Goal: Task Accomplishment & Management: Manage account settings

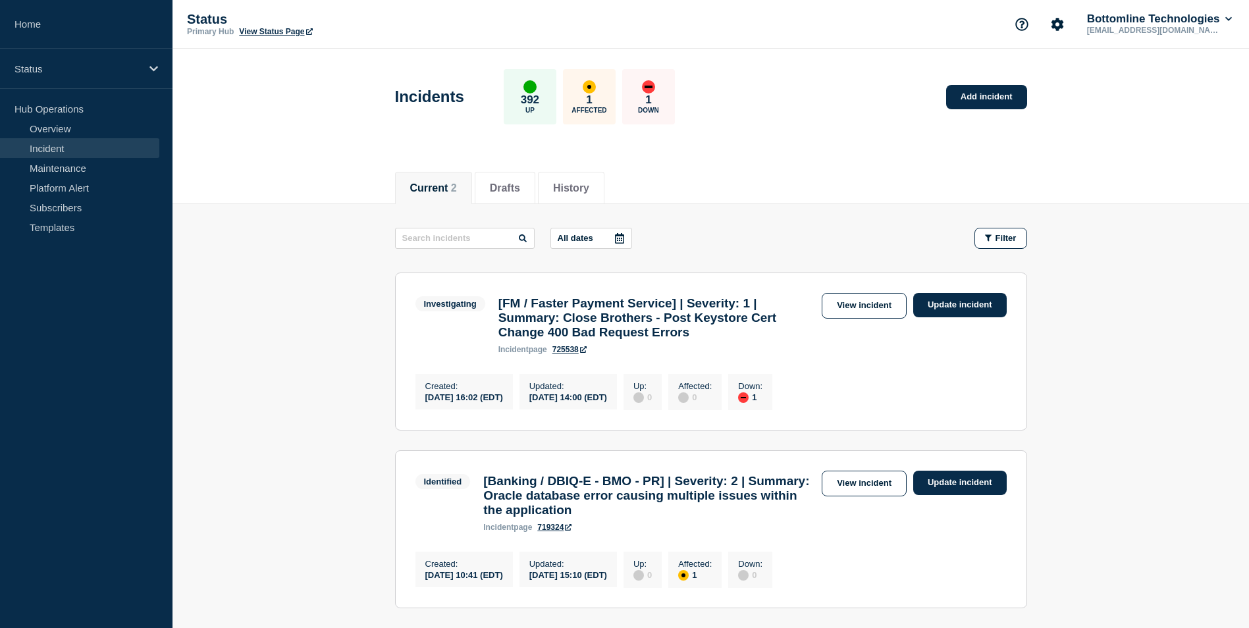
click at [83, 146] on link "Incident" at bounding box center [79, 148] width 159 height 20
click at [99, 134] on link "Overview" at bounding box center [79, 128] width 159 height 20
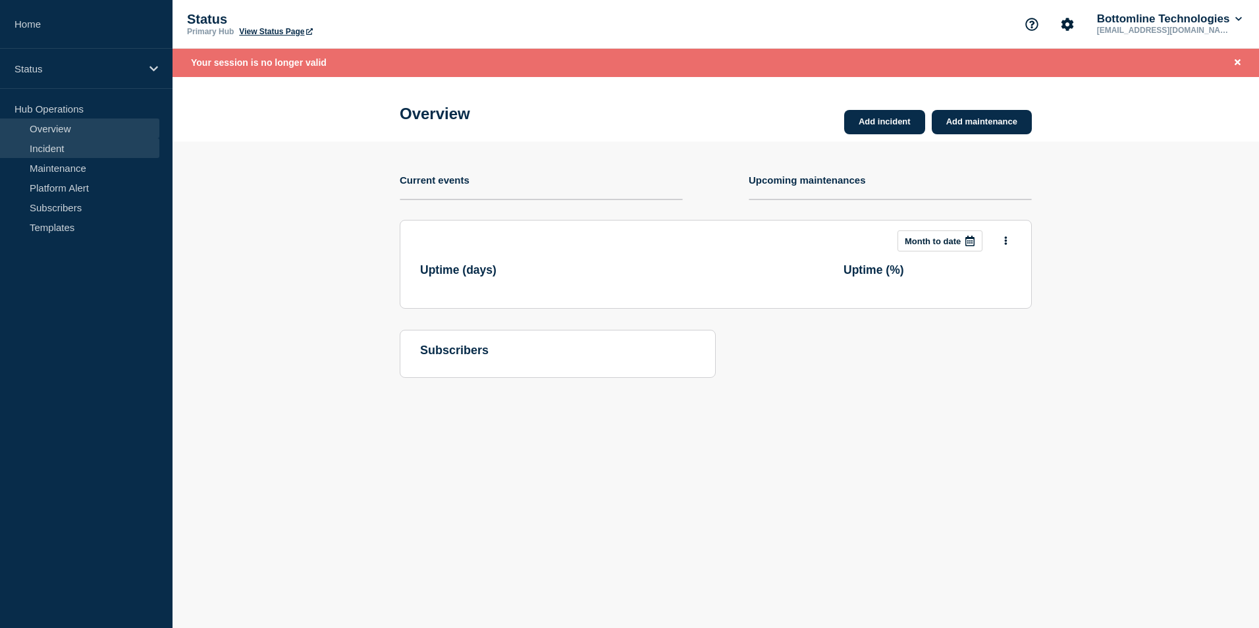
click at [106, 147] on link "Incident" at bounding box center [79, 148] width 159 height 20
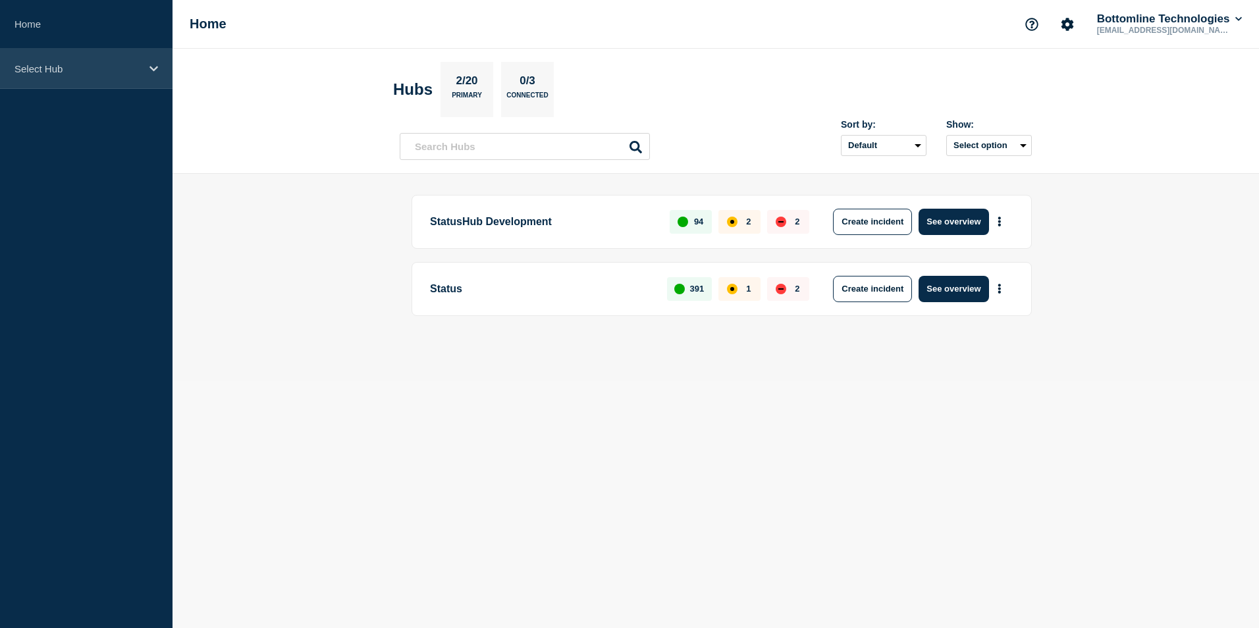
click at [143, 71] on div "Select Hub" at bounding box center [86, 69] width 172 height 40
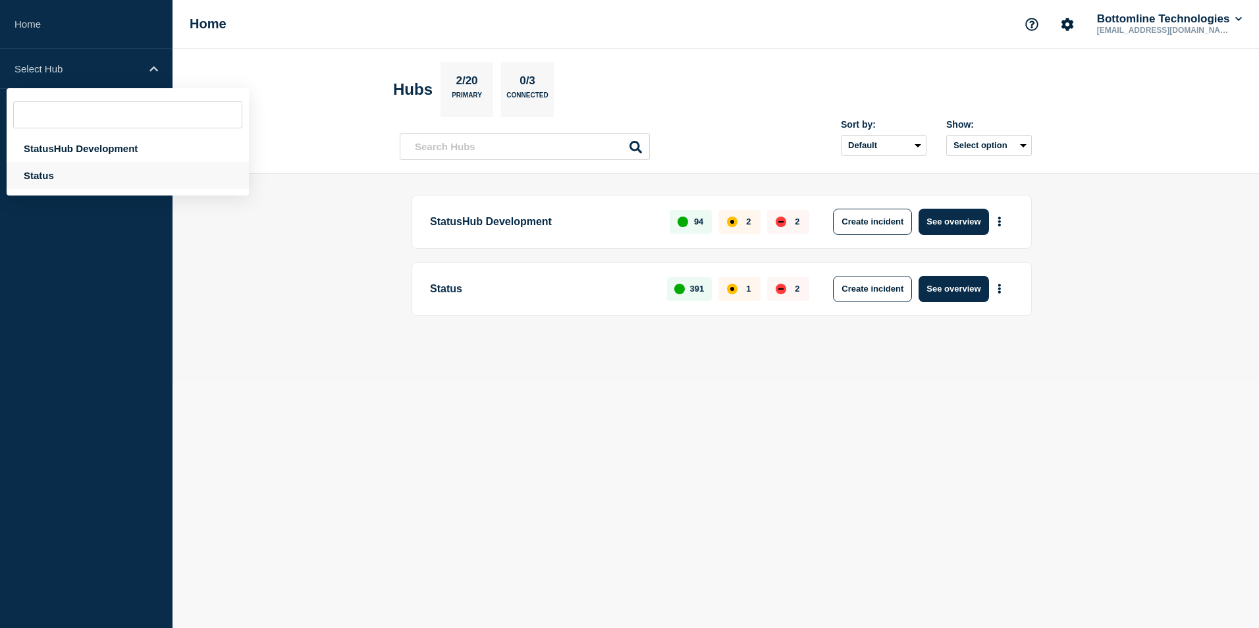
click at [68, 173] on div "Status" at bounding box center [128, 175] width 242 height 27
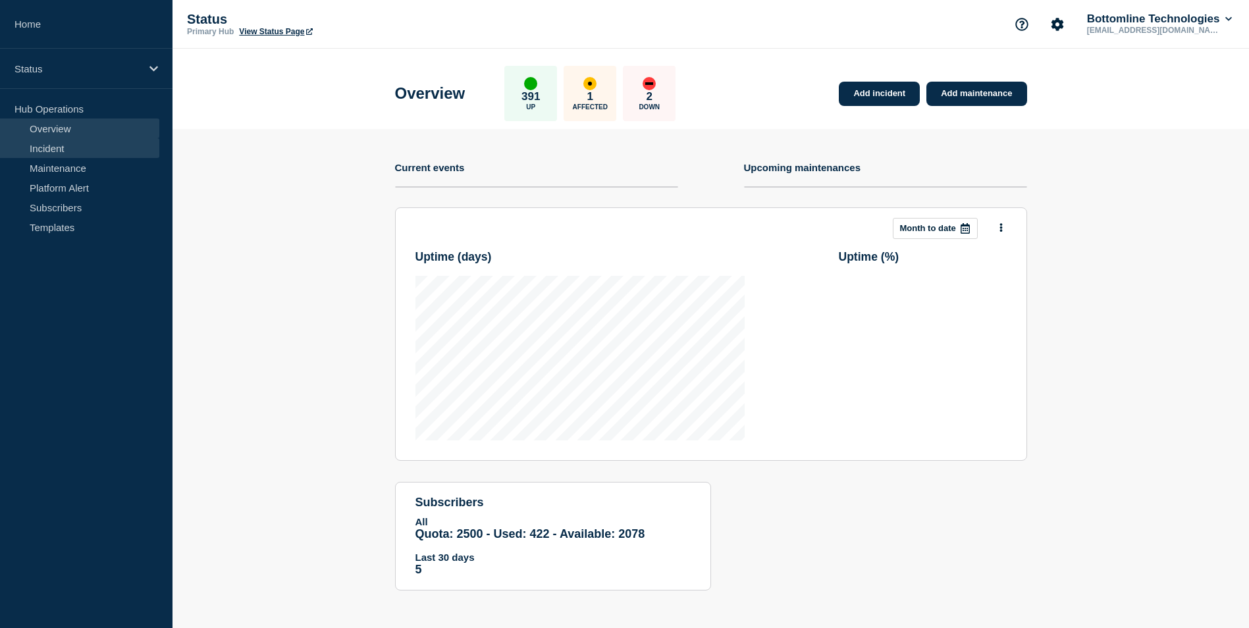
click at [110, 153] on link "Incident" at bounding box center [79, 148] width 159 height 20
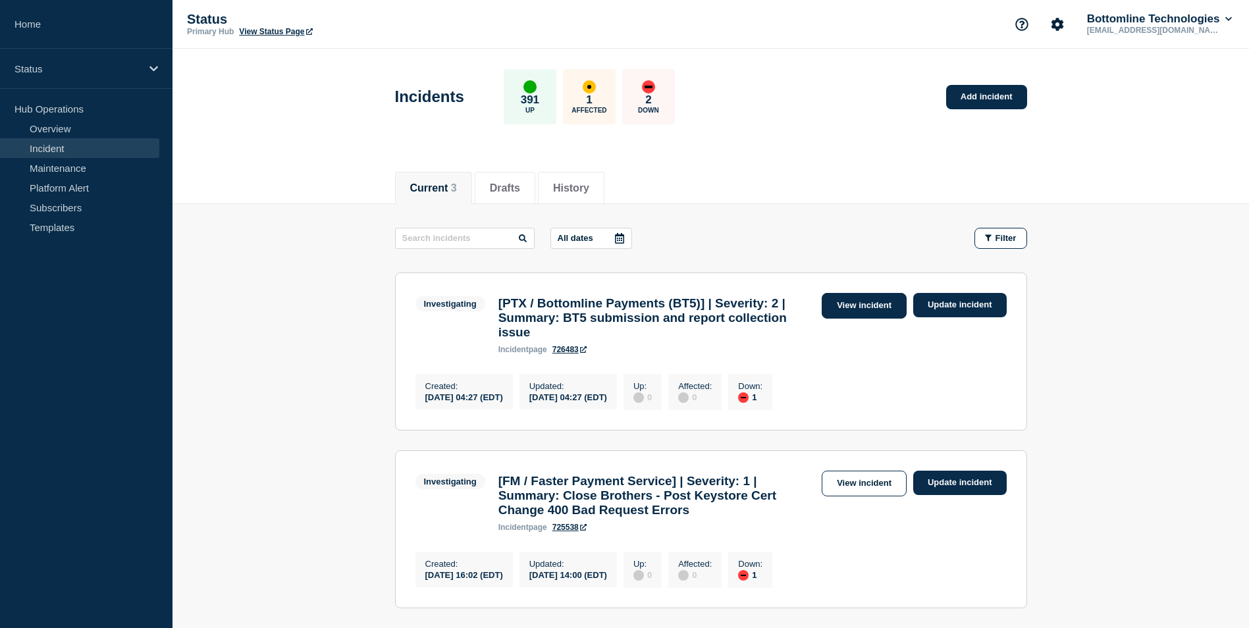
click at [866, 309] on link "View incident" at bounding box center [864, 306] width 85 height 26
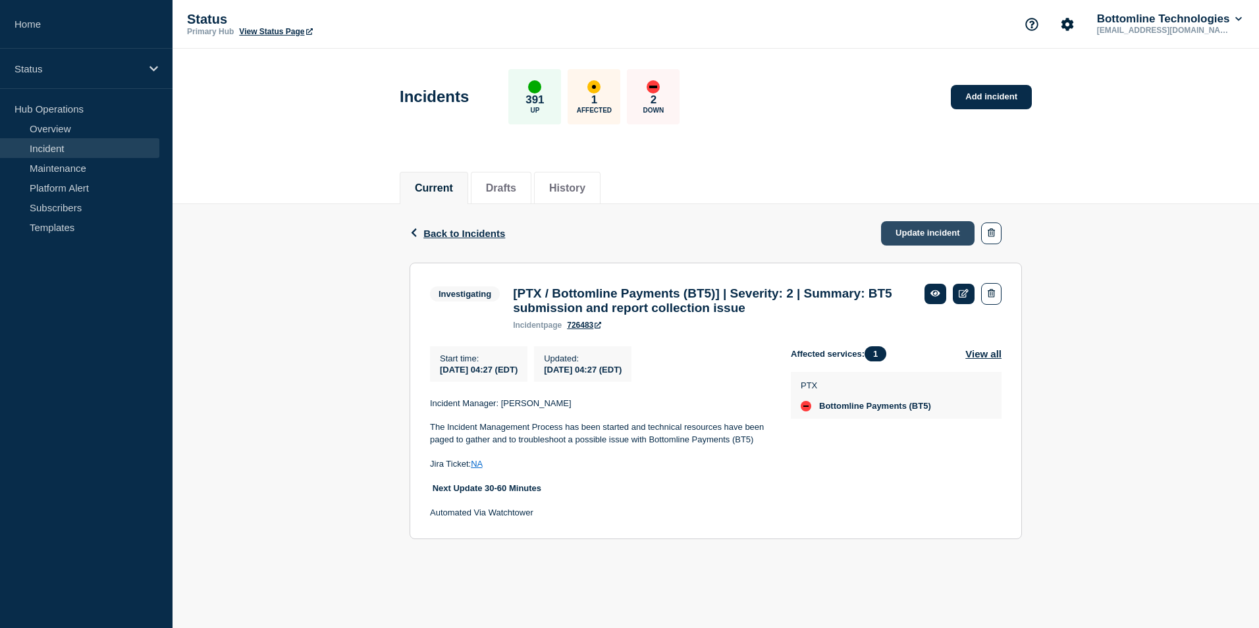
click at [923, 233] on link "Update incident" at bounding box center [927, 233] width 93 height 24
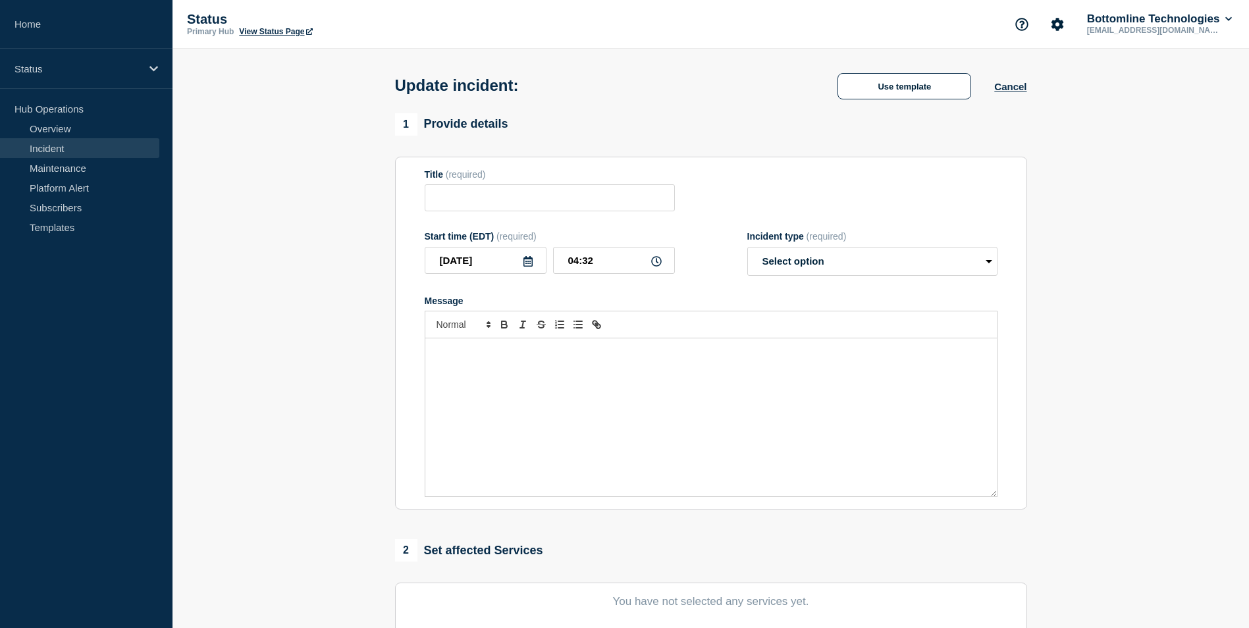
type input "[PTX / Bottomline Payments (BT5)] | Severity: 2 | Summary: BT5 submission and r…"
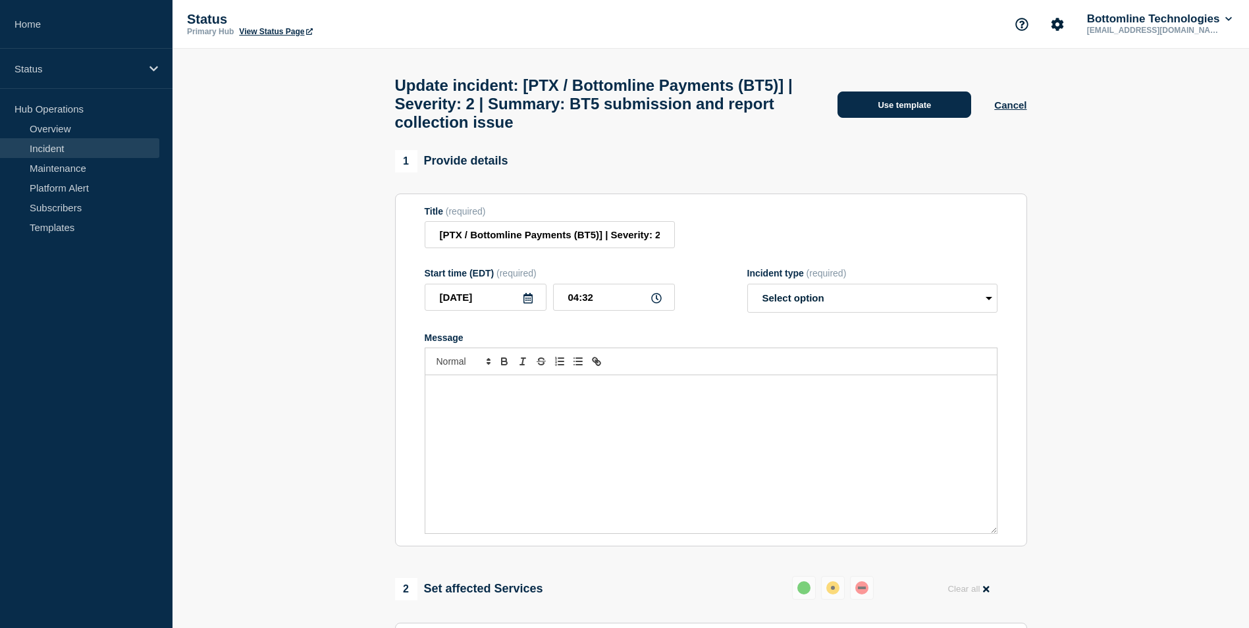
click at [905, 112] on button "Use template" at bounding box center [904, 104] width 134 height 26
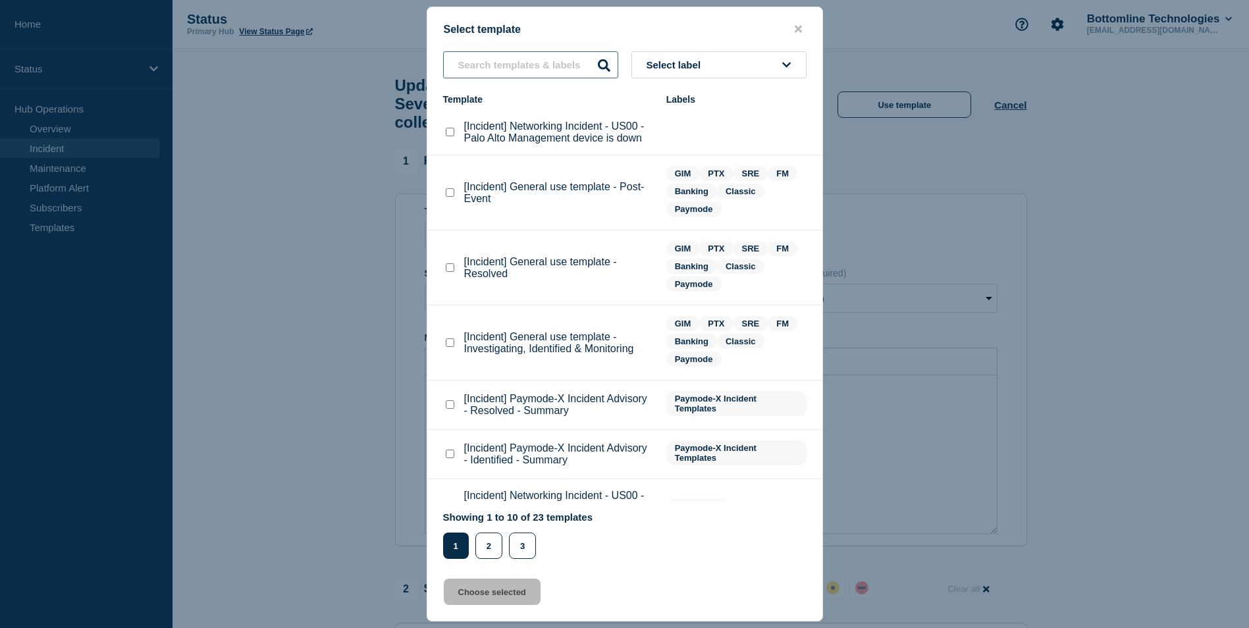
click at [504, 67] on input "text" at bounding box center [530, 64] width 175 height 27
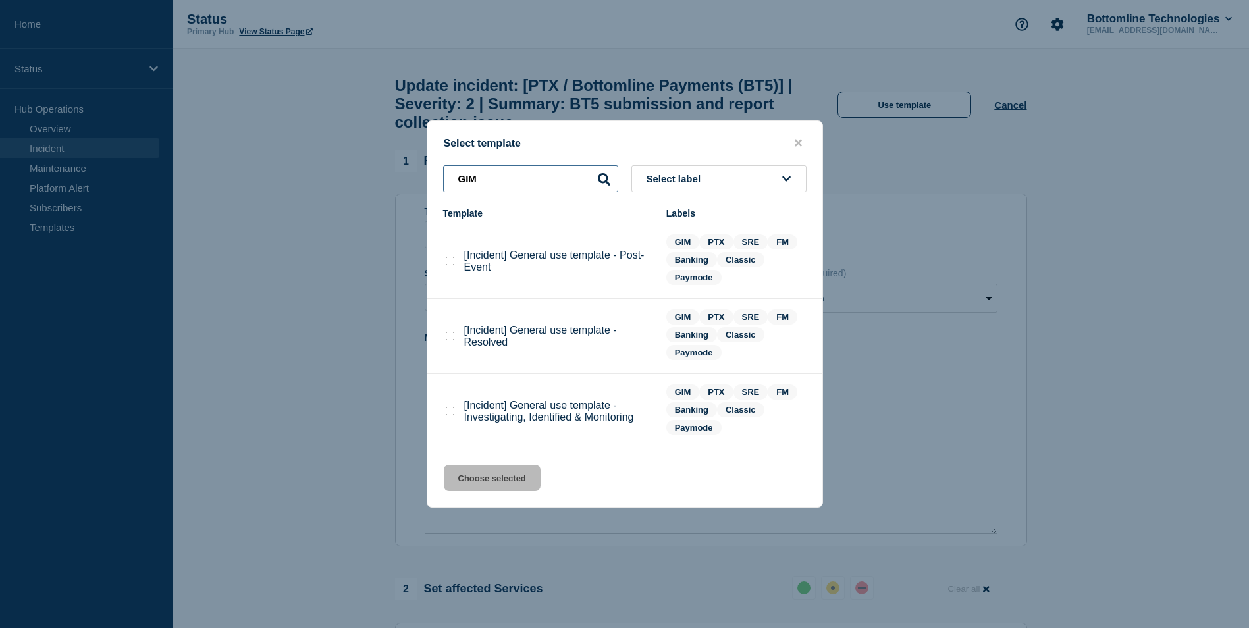
type input "GIM"
click at [450, 413] on checkbox"] "[Incident] General use template - Investigating, Identified & Monitoring checkb…" at bounding box center [450, 411] width 9 height 9
checkbox checkbox"] "true"
click at [488, 481] on button "Choose selected" at bounding box center [492, 478] width 97 height 26
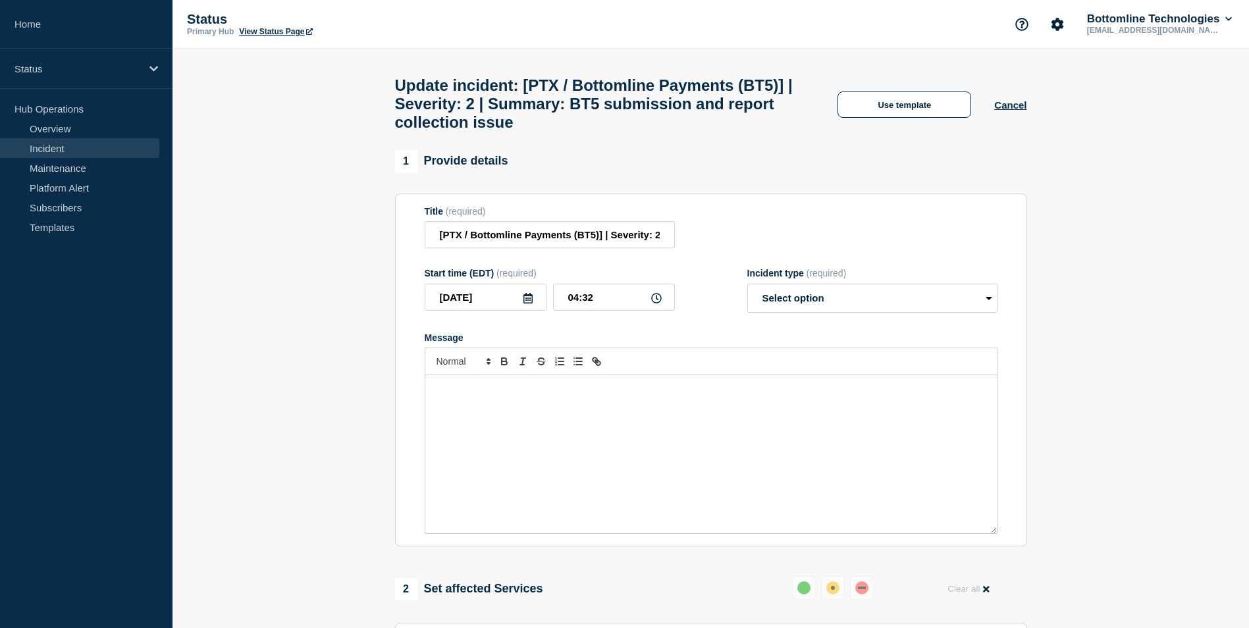
select select "investigating"
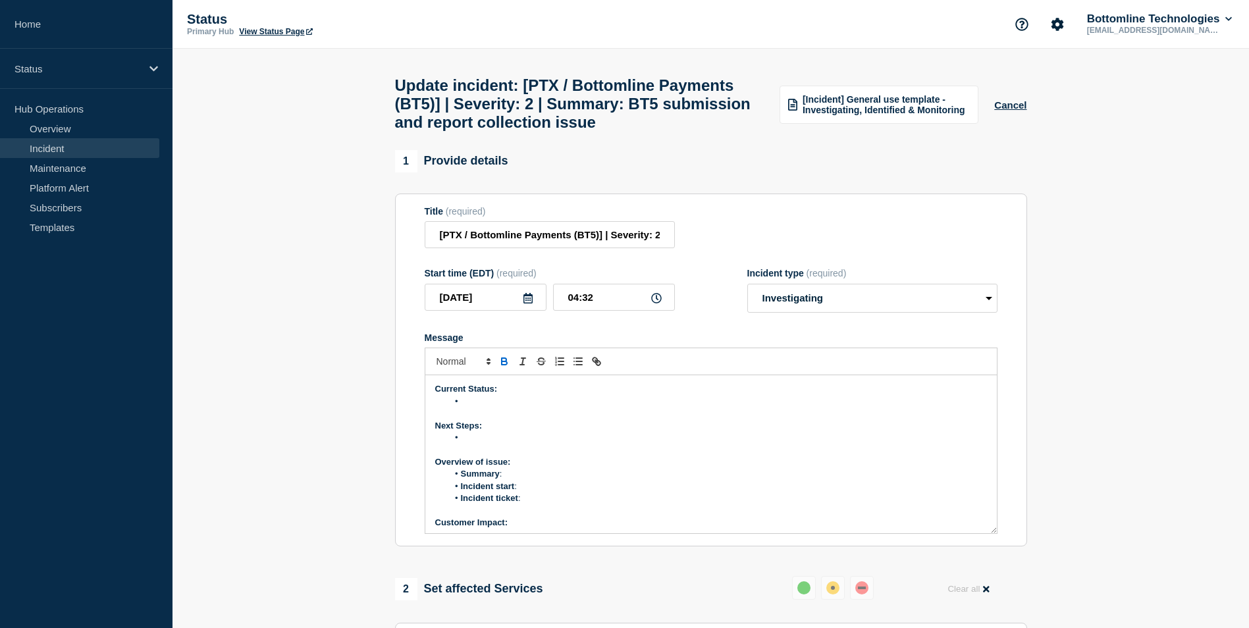
click at [477, 407] on li "Message" at bounding box center [717, 402] width 539 height 12
click at [536, 414] on li "Summary :" at bounding box center [717, 408] width 539 height 12
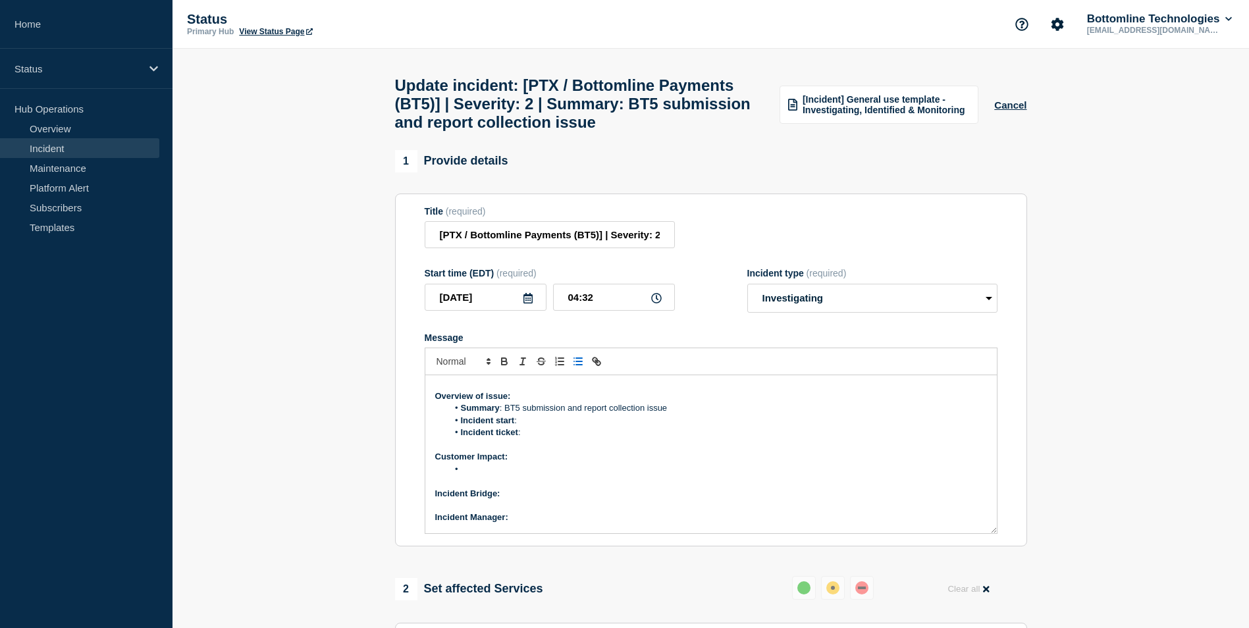
click at [529, 427] on li "Incident start :" at bounding box center [717, 421] width 539 height 12
click at [562, 427] on li "Incident start : [DATE] 9:25 AM BST" at bounding box center [717, 421] width 539 height 12
click at [525, 438] on li "Incident ticket :" at bounding box center [717, 433] width 539 height 12
drag, startPoint x: 569, startPoint y: 467, endPoint x: 527, endPoint y: 465, distance: 42.8
click at [527, 438] on li "Incident ticket : WT-59924" at bounding box center [717, 433] width 539 height 12
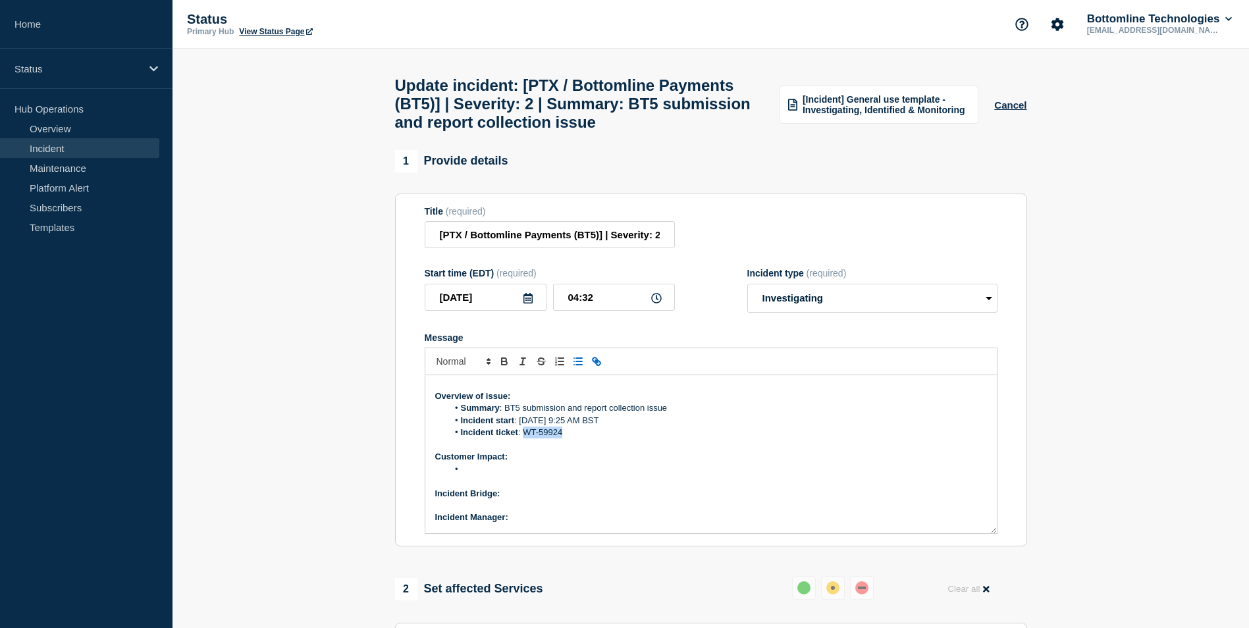
click at [597, 363] on line "Toggle link" at bounding box center [596, 361] width 3 height 3
paste input "[URL][DOMAIN_NAME]"
type input "[URL][DOMAIN_NAME]"
click at [630, 461] on link at bounding box center [621, 457] width 30 height 10
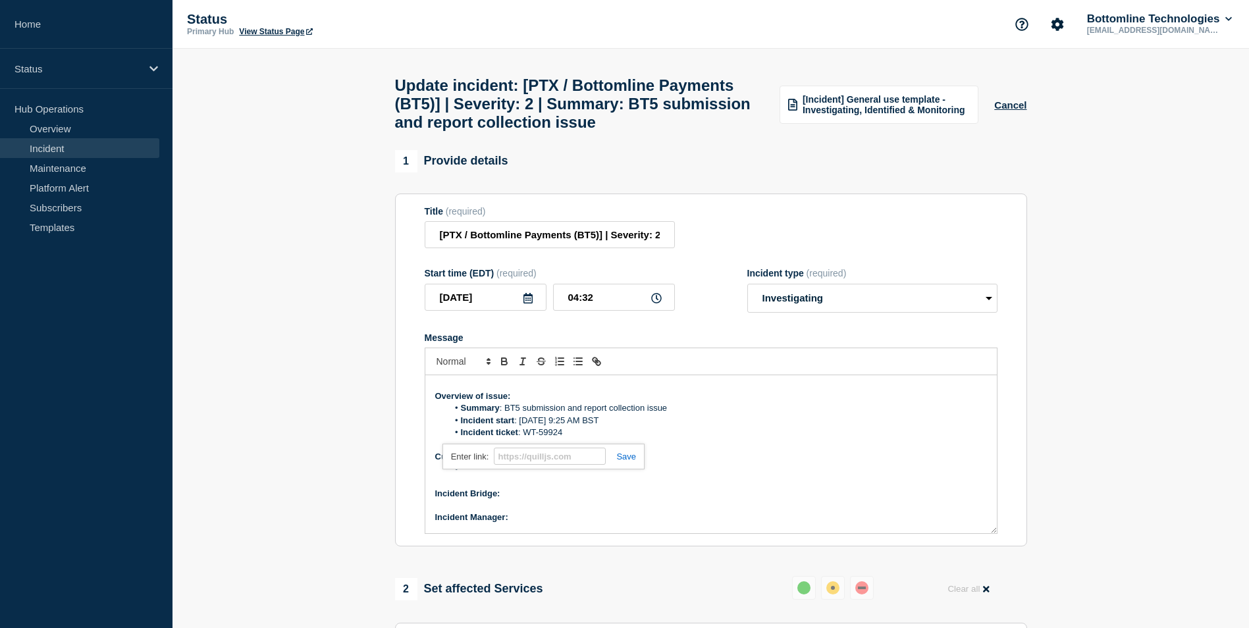
scroll to position [0, 0]
click at [507, 487] on p "Message" at bounding box center [711, 481] width 552 height 12
click at [489, 475] on li "Message" at bounding box center [717, 469] width 539 height 12
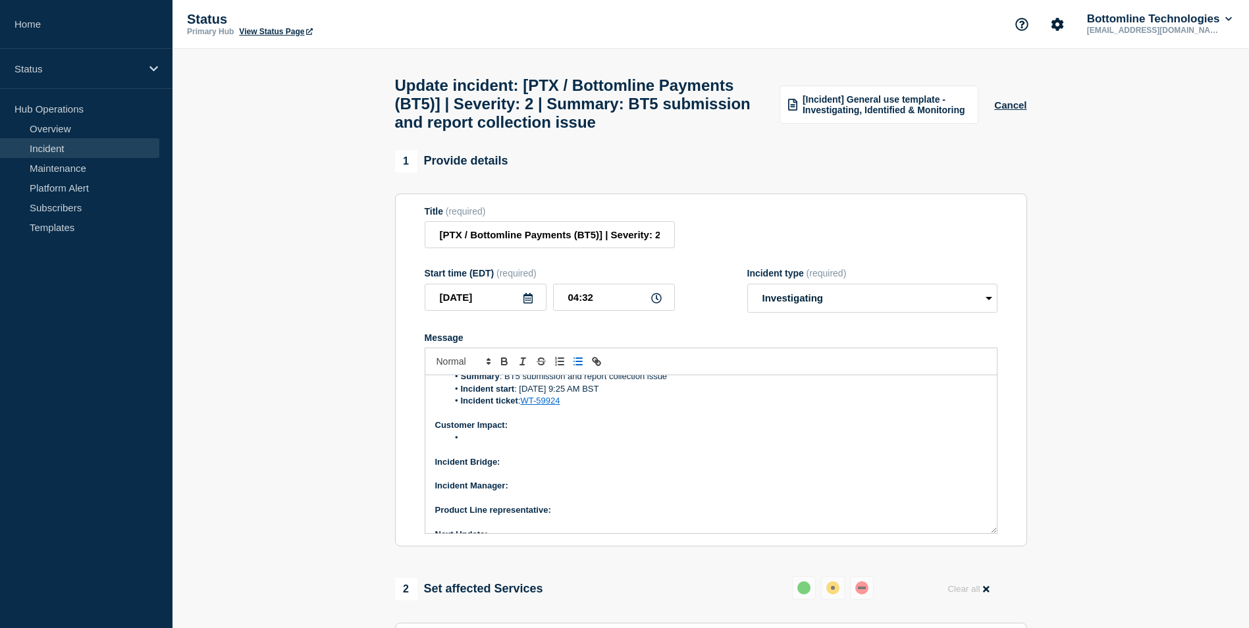
scroll to position [113, 0]
click at [520, 452] on p "Incident Bridge:" at bounding box center [711, 446] width 552 height 12
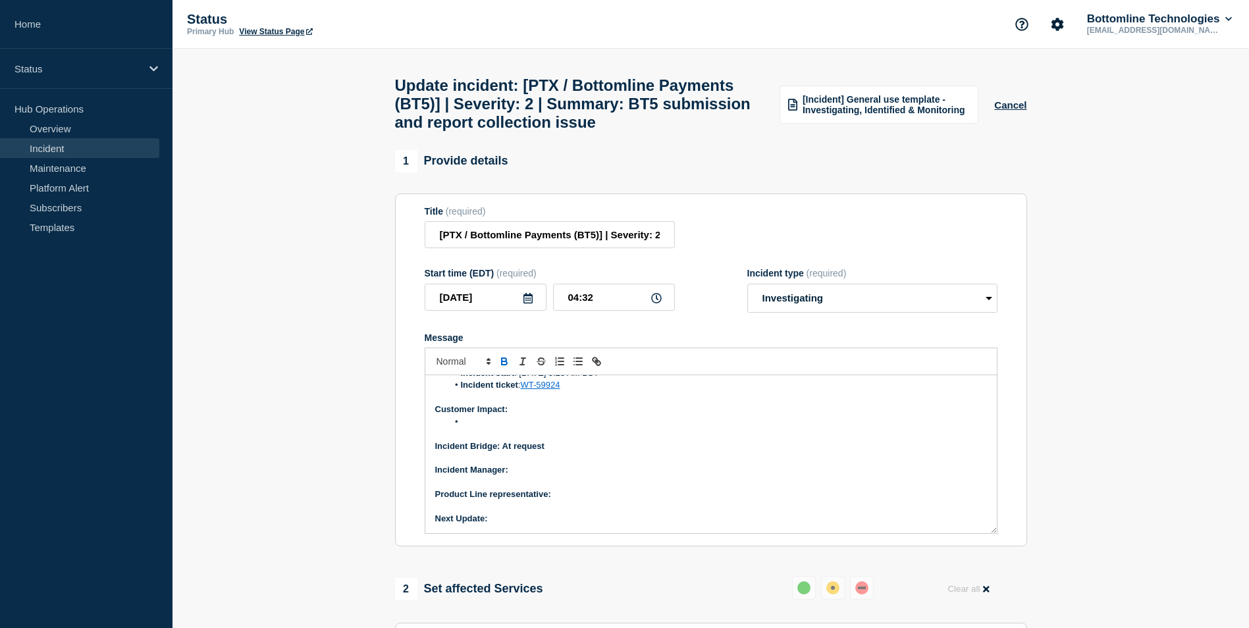
click at [536, 476] on p "Incident Manager:" at bounding box center [711, 470] width 552 height 12
click at [545, 475] on strong "Incident Manager: Tusara dash" at bounding box center [497, 470] width 125 height 10
click at [575, 500] on p "Product Line representative:" at bounding box center [711, 494] width 552 height 12
click at [581, 499] on strong "Product Line representative: [PERSON_NAME]" at bounding box center [530, 494] width 190 height 10
click at [504, 525] on p "Next Update:" at bounding box center [711, 519] width 552 height 12
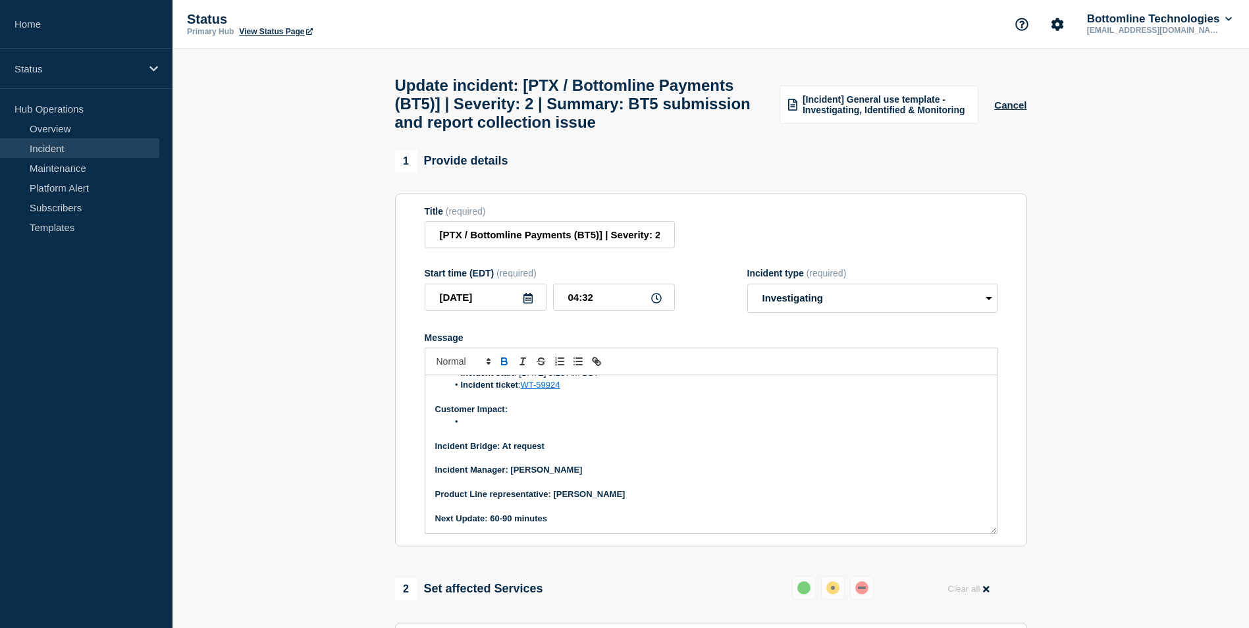
click at [486, 428] on li "Message" at bounding box center [717, 422] width 539 height 12
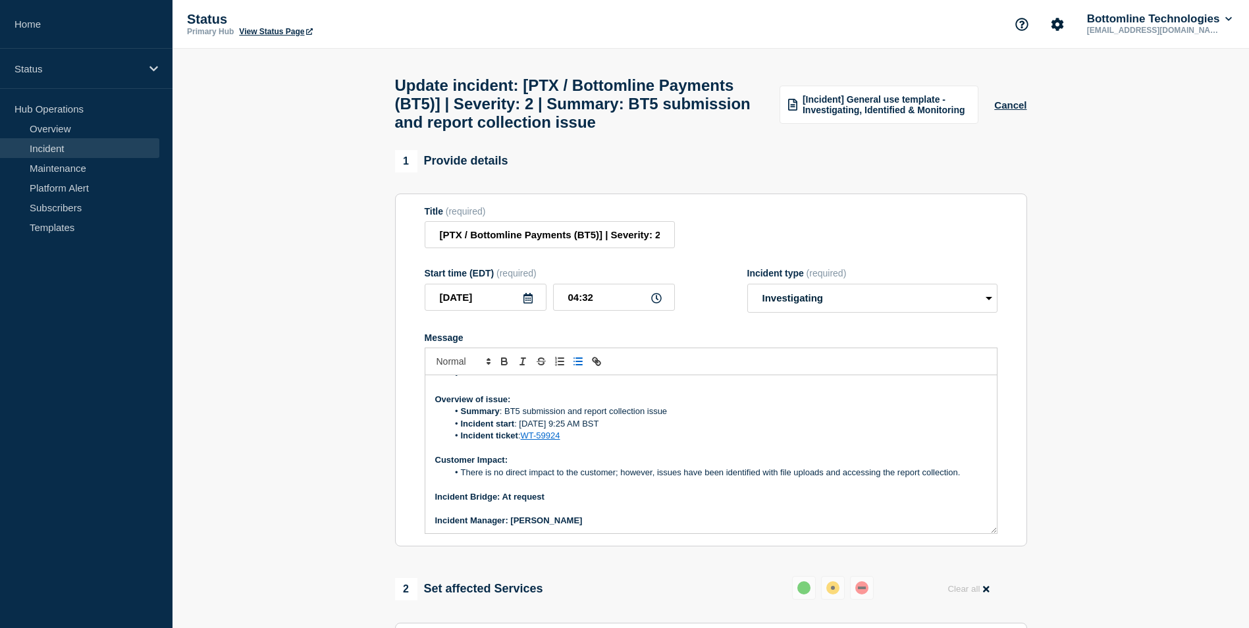
scroll to position [0, 0]
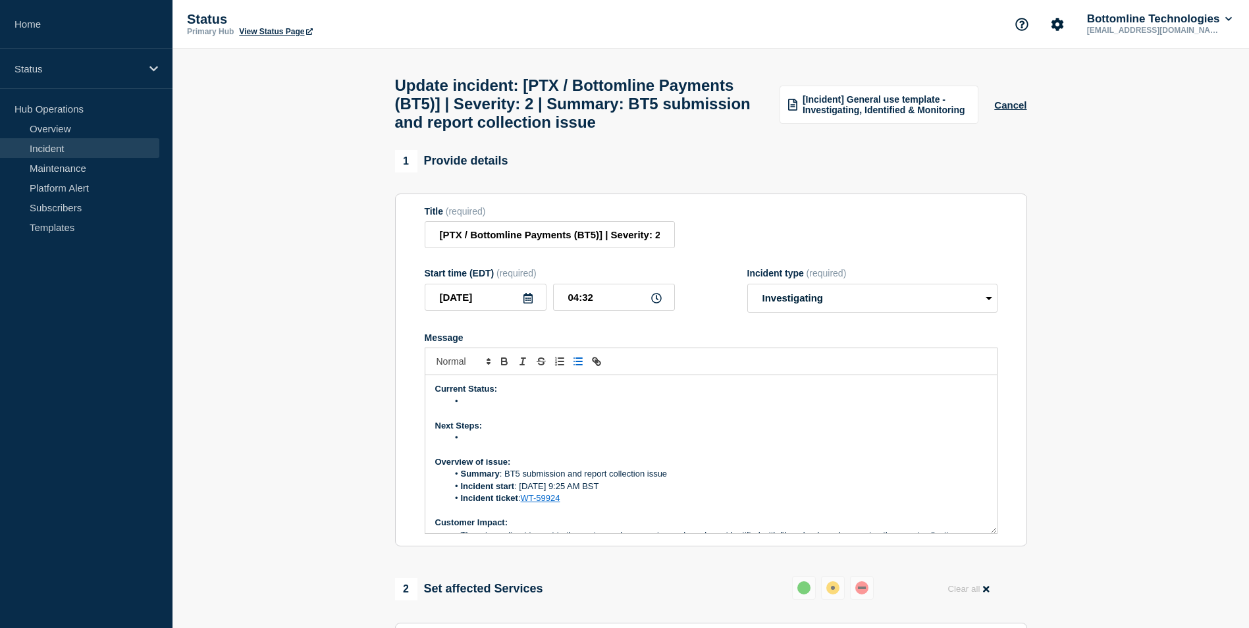
click at [473, 407] on li "Message" at bounding box center [717, 402] width 539 height 12
click at [469, 444] on li "Message" at bounding box center [717, 438] width 539 height 12
click at [476, 456] on p "Message" at bounding box center [711, 450] width 552 height 12
click at [467, 444] on li "Message" at bounding box center [717, 438] width 539 height 12
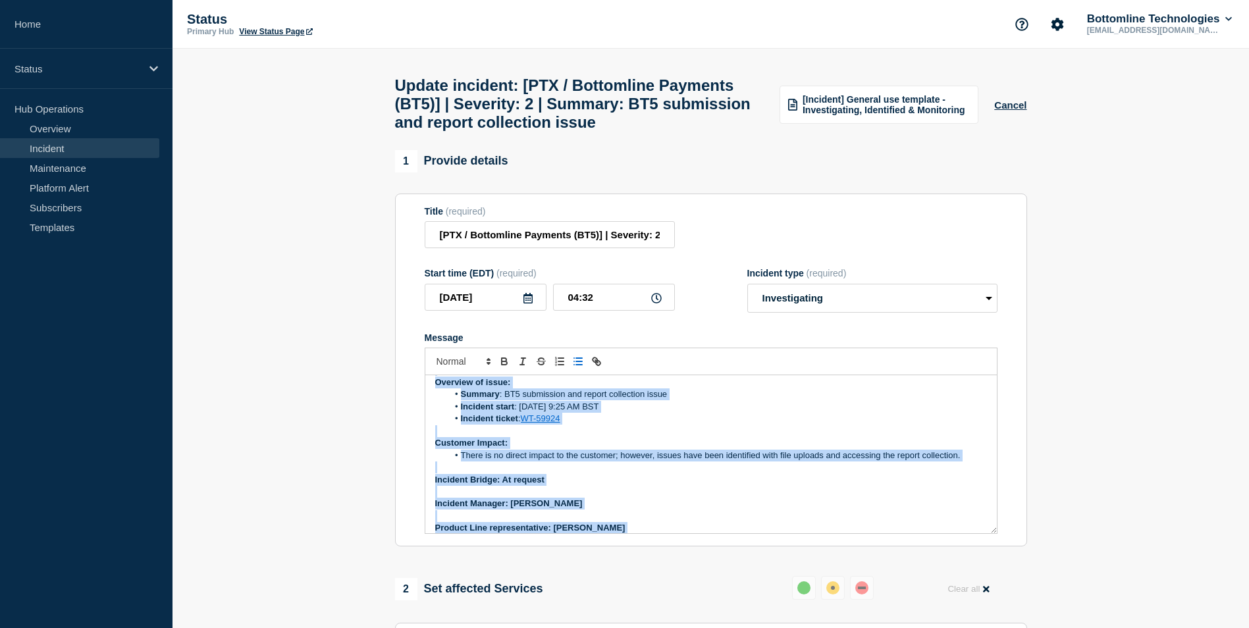
scroll to position [113, 0]
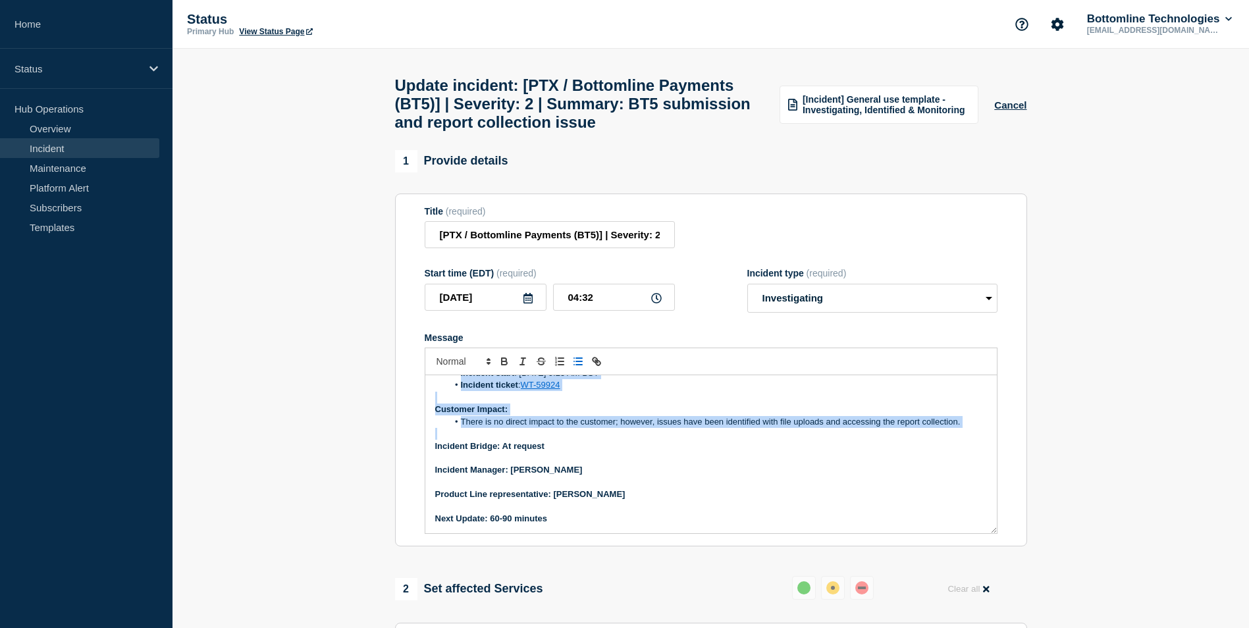
drag, startPoint x: 434, startPoint y: 423, endPoint x: 631, endPoint y: 465, distance: 201.3
click at [631, 465] on div "Current Status: During internal testing, the team identified an error preventin…" at bounding box center [710, 454] width 571 height 158
copy div "Current Status: During internal testing, the team identified an error preventin…"
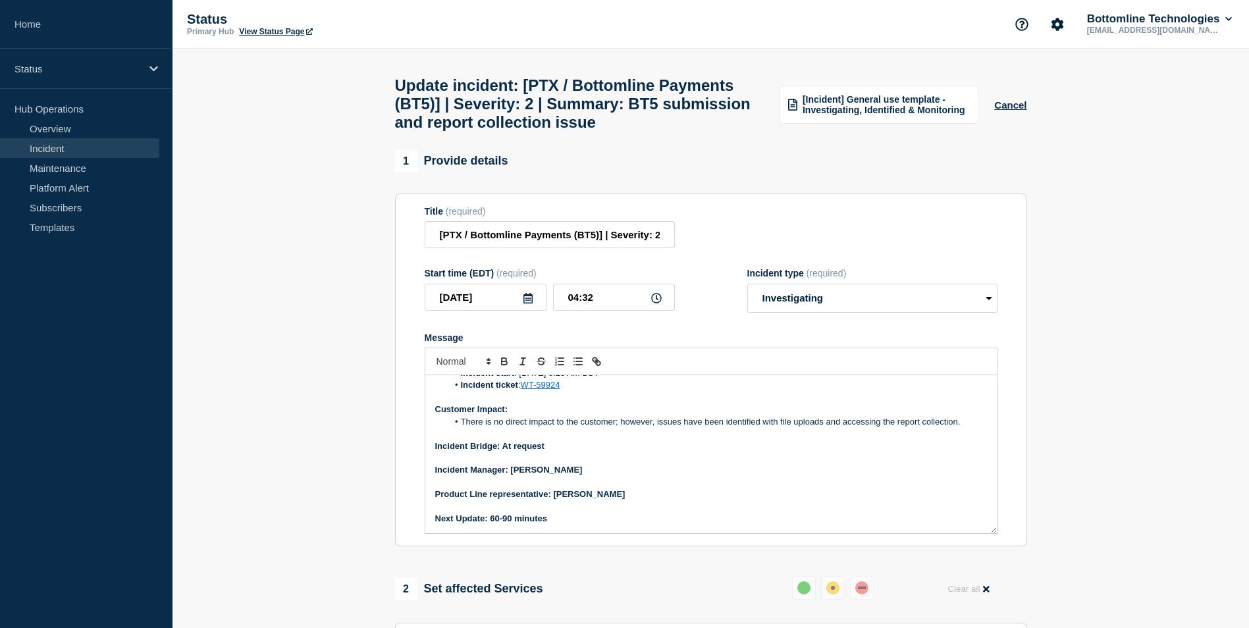
click at [315, 417] on section "1 Provide details Title (required) [PTX / Bottomline Payments (BT5)] | Severity…" at bounding box center [710, 614] width 1076 height 929
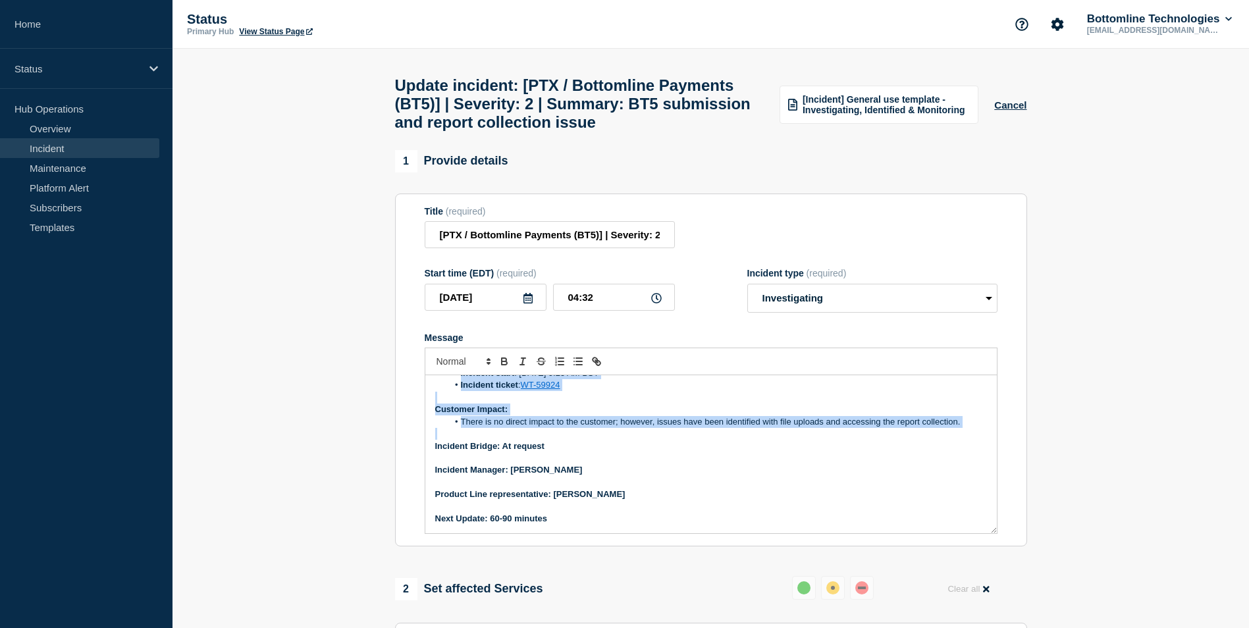
drag, startPoint x: 434, startPoint y: 418, endPoint x: 602, endPoint y: 465, distance: 173.8
click at [602, 465] on div "Current Status: During internal testing, the team identified an error preventin…" at bounding box center [710, 454] width 571 height 158
copy div "Current Status: During internal testing, the team identified an error preventin…"
click at [658, 452] on p "Incident Bridge: At request" at bounding box center [711, 446] width 552 height 12
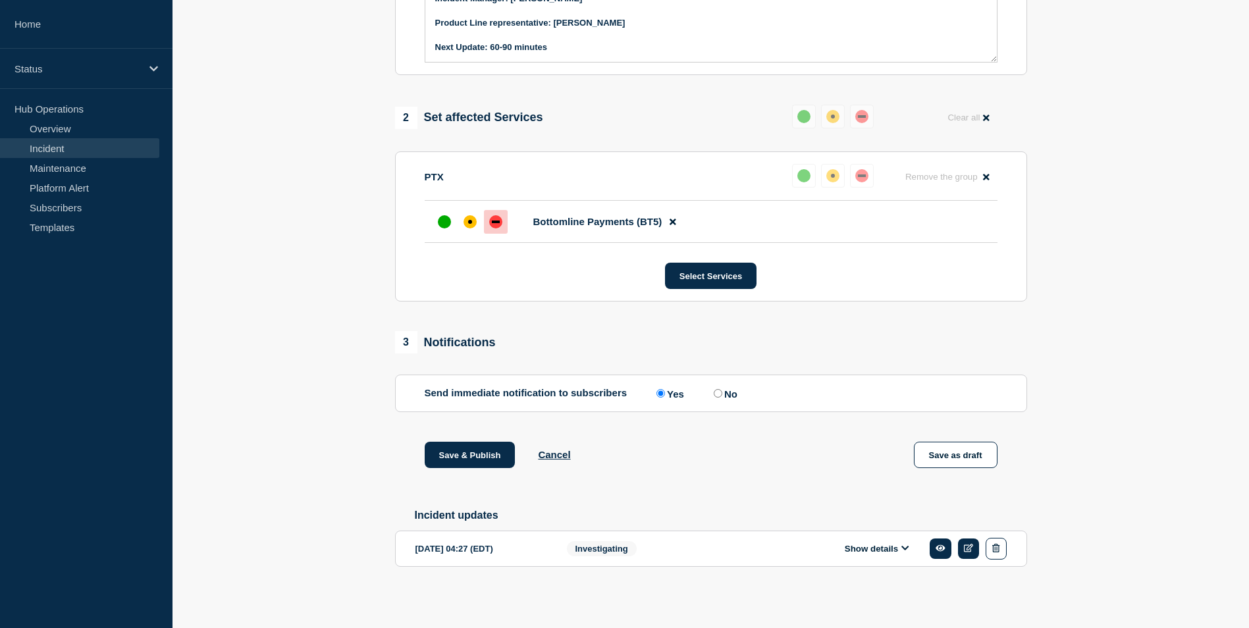
scroll to position [506, 0]
click at [466, 452] on button "Save & Publish" at bounding box center [470, 455] width 91 height 26
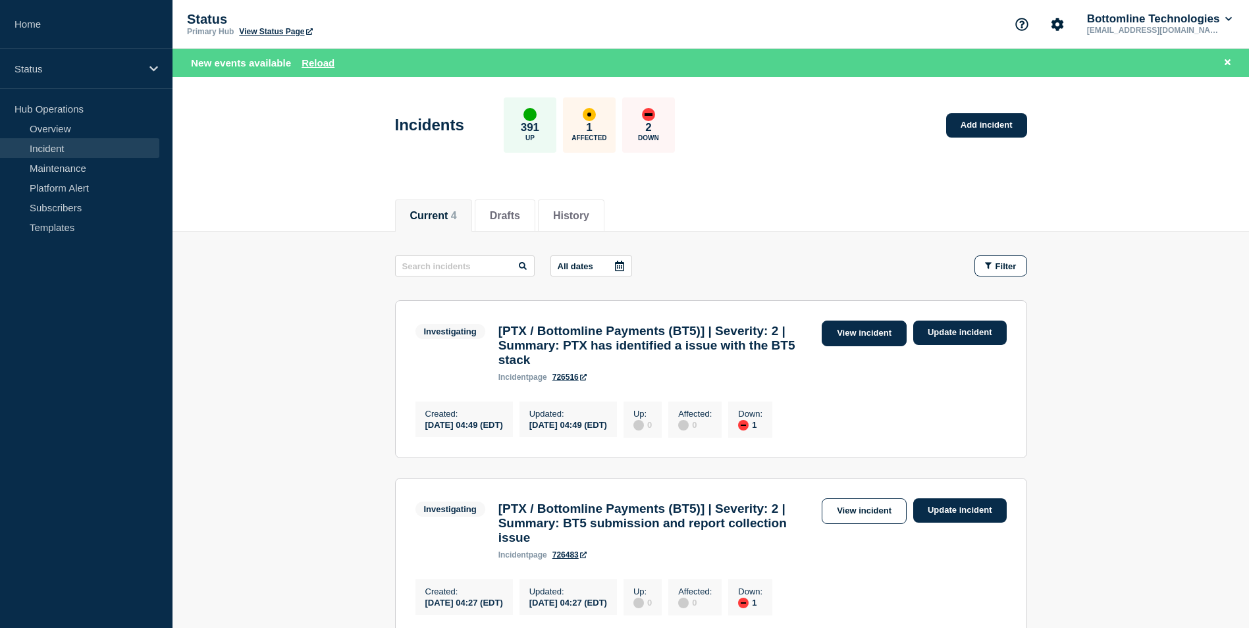
click at [870, 333] on link "View incident" at bounding box center [864, 334] width 85 height 26
